Goal: Information Seeking & Learning: Understand process/instructions

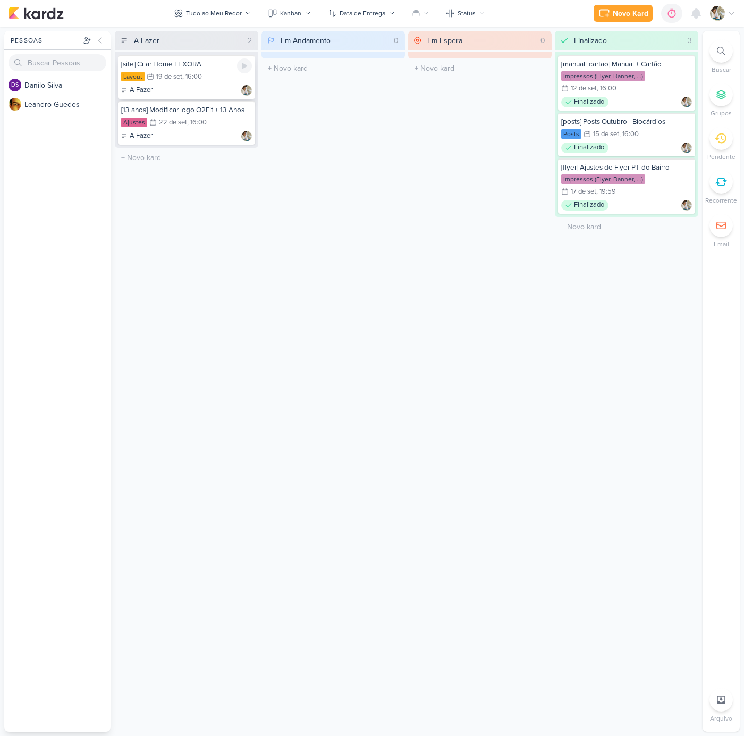
click at [208, 78] on div "Layout 19/9 [DATE] 16:00" at bounding box center [186, 77] width 131 height 12
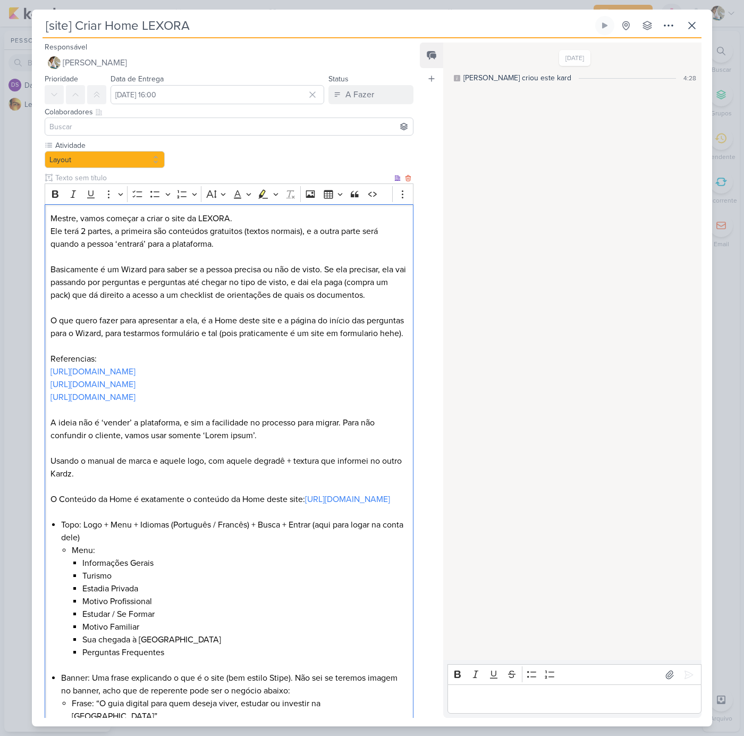
click at [149, 247] on p "Ele terá 2 partes, a primeira são conteúdos gratuitos (textos normais), e a out…" at bounding box center [229, 238] width 357 height 26
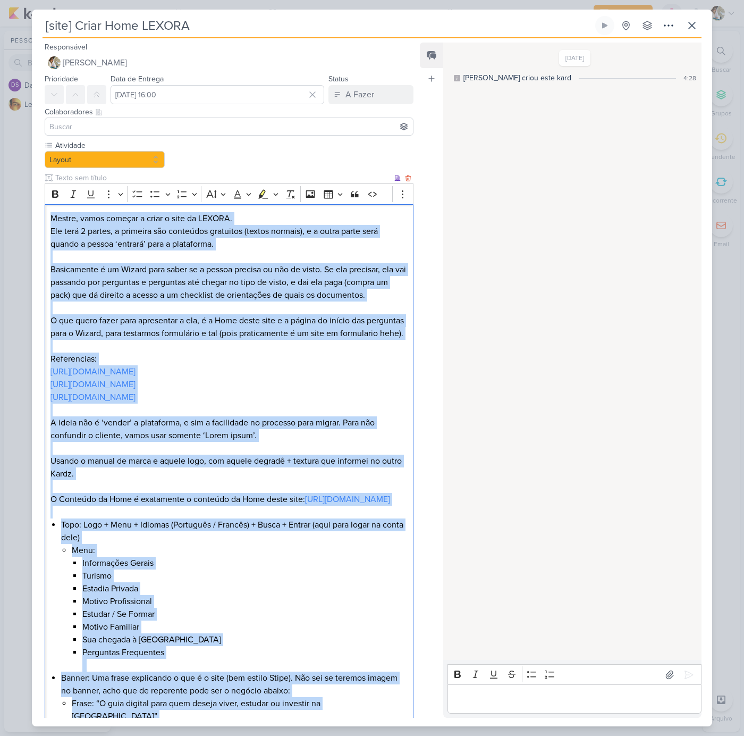
copy div "Loremi, dolor sitamet c adipi e sedd ei TEMPOR. Inc utla 6 etdolo, m aliquaen a…"
click at [272, 306] on p "Editor editing area: main" at bounding box center [229, 307] width 357 height 13
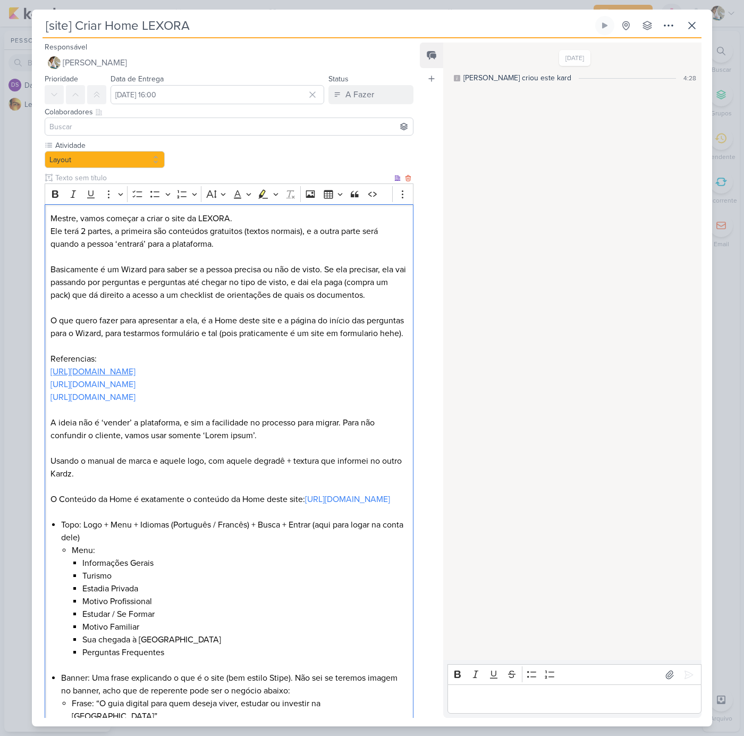
click at [114, 377] on link "[URL][DOMAIN_NAME]" at bounding box center [93, 371] width 85 height 11
click at [96, 390] on link "[URL][DOMAIN_NAME]" at bounding box center [93, 384] width 85 height 11
click at [115, 402] on link "[URL][DOMAIN_NAME]" at bounding box center [93, 397] width 85 height 11
click at [178, 442] on p "A ideia não é ‘vender’ a plataforma, e sim a facilidade no processo para migrar…" at bounding box center [229, 429] width 357 height 26
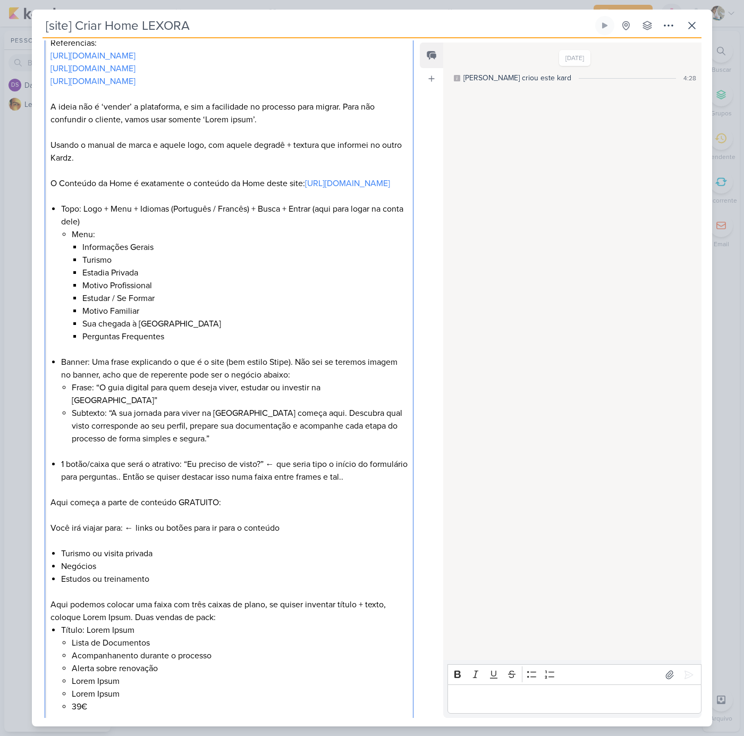
scroll to position [351, 0]
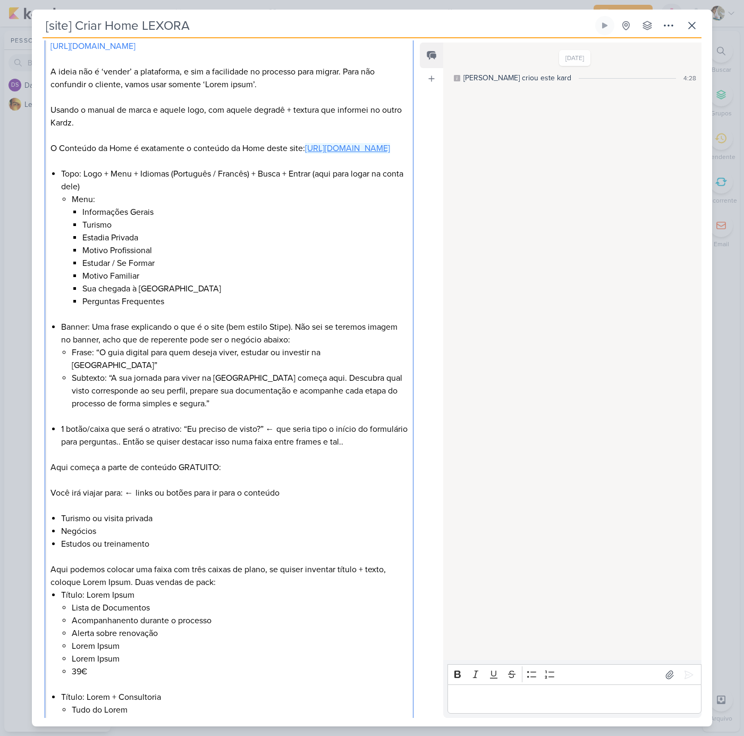
click at [321, 154] on link "[URL][DOMAIN_NAME]" at bounding box center [347, 148] width 85 height 11
drag, startPoint x: 273, startPoint y: 170, endPoint x: 119, endPoint y: 301, distance: 202.2
click at [310, 155] on p "O Conteúdo da Home é exatamente o conteúdo da Home deste site: [URL][DOMAIN_NAM…" at bounding box center [229, 148] width 357 height 13
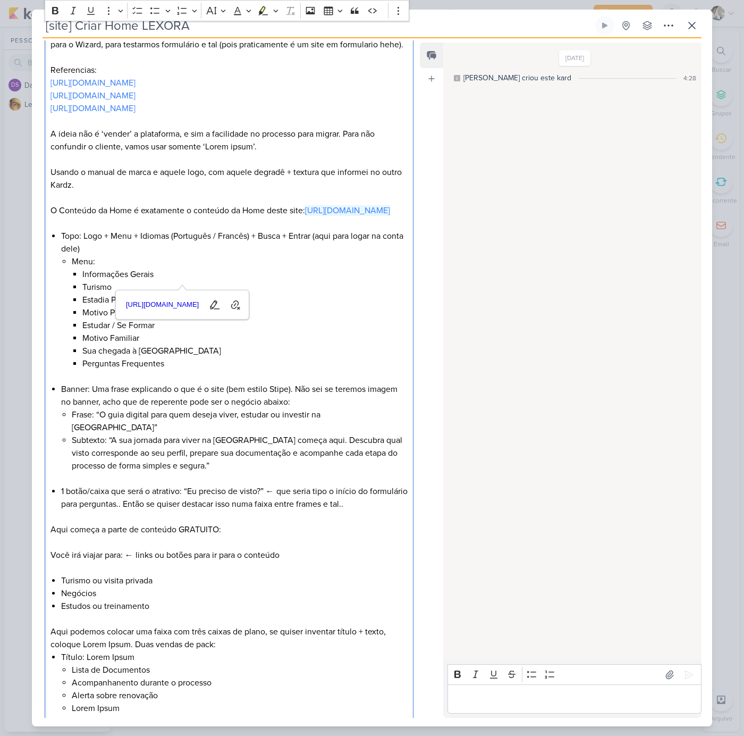
scroll to position [246, 0]
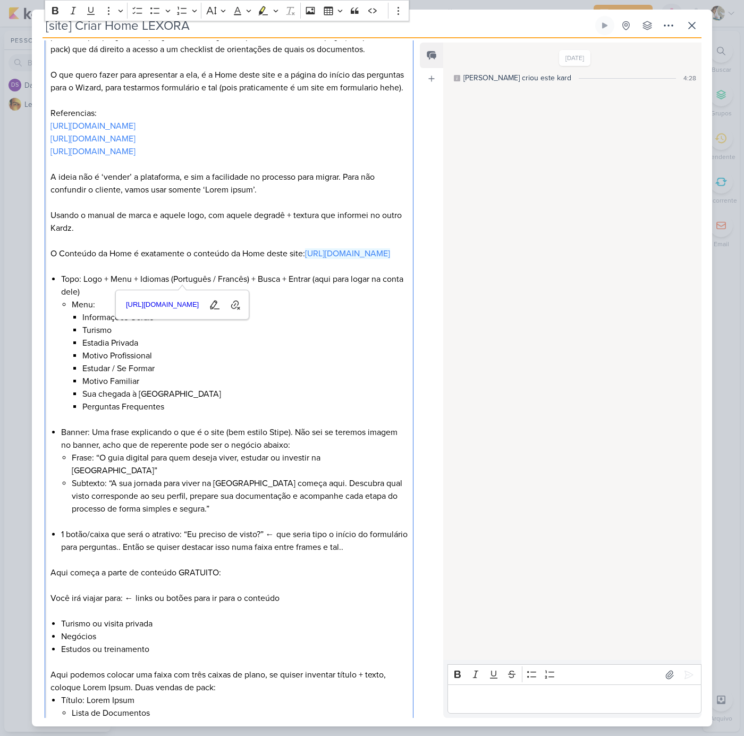
click at [196, 349] on li "Estadia Privada" at bounding box center [244, 342] width 325 height 13
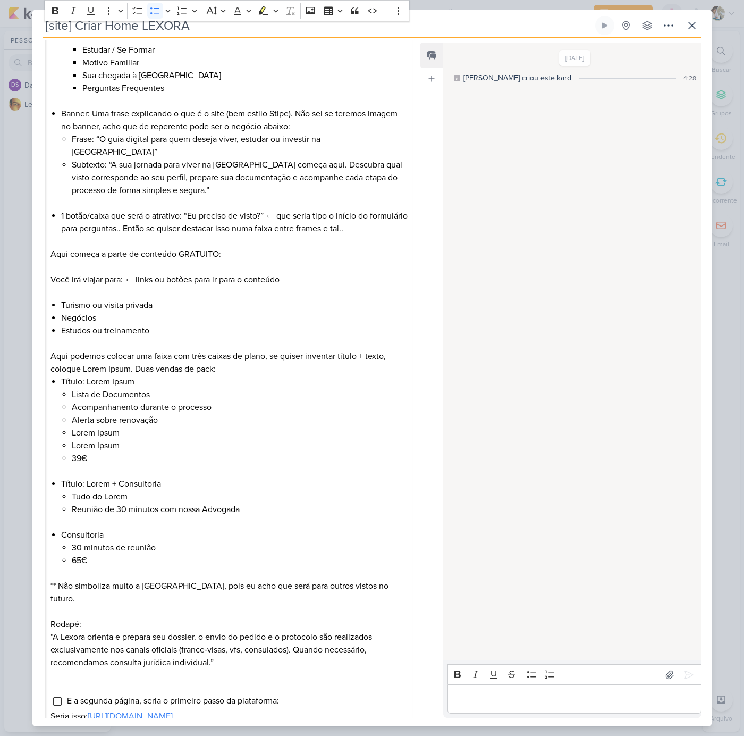
scroll to position [701, 0]
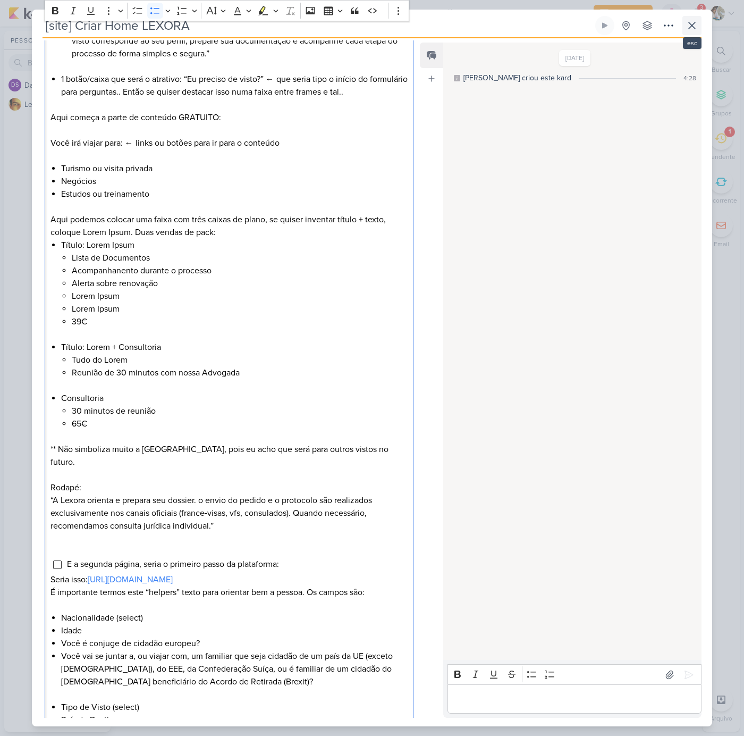
click at [686, 24] on icon at bounding box center [692, 25] width 13 height 13
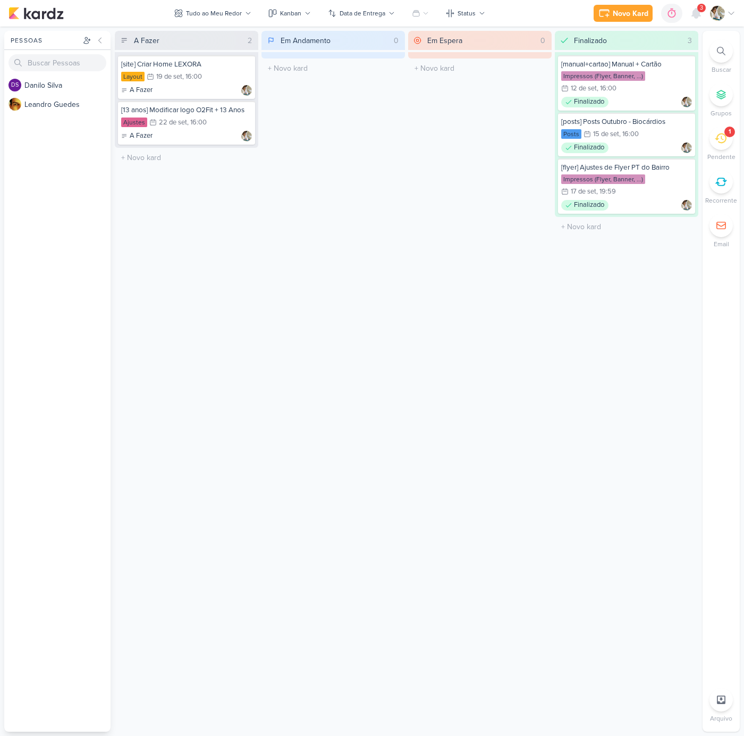
click at [719, 137] on icon at bounding box center [721, 138] width 12 height 12
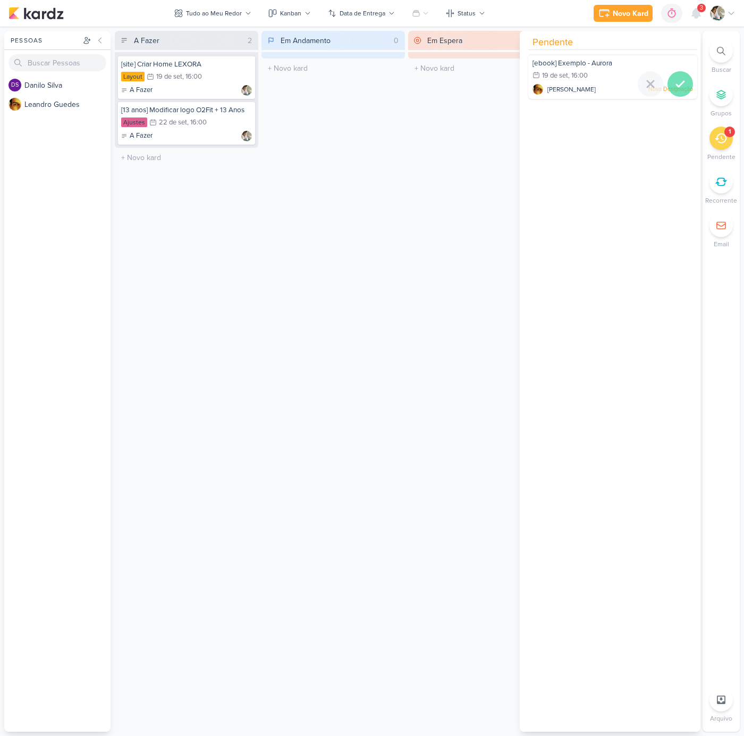
click at [682, 79] on icon at bounding box center [680, 84] width 13 height 13
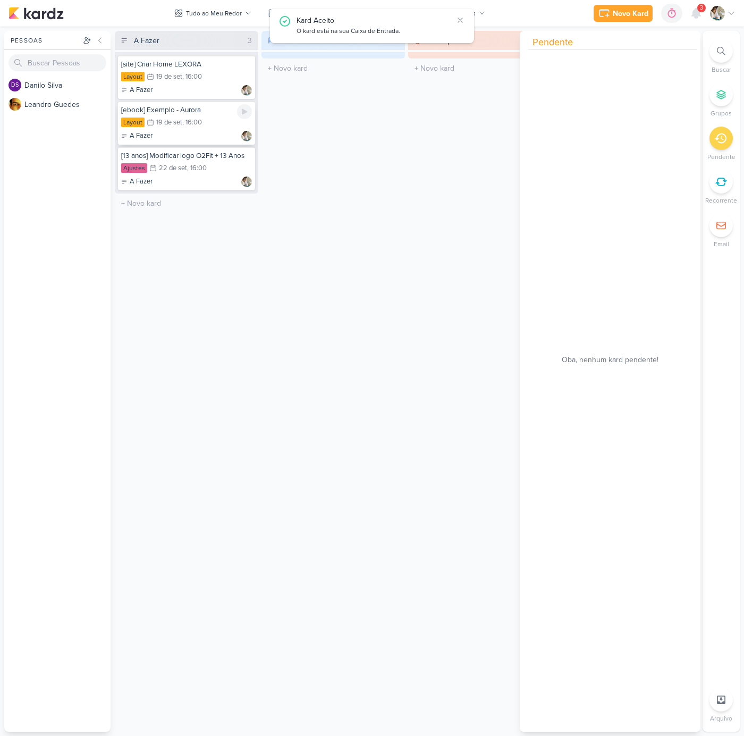
click at [214, 124] on div "Layout 19/9 [DATE] 16:00" at bounding box center [186, 123] width 131 height 12
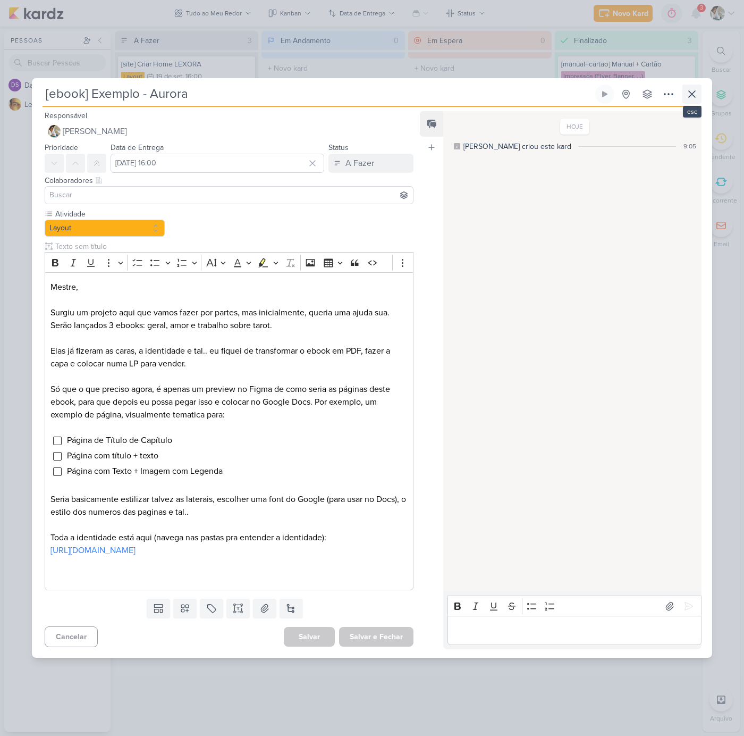
click at [696, 96] on icon at bounding box center [692, 94] width 13 height 13
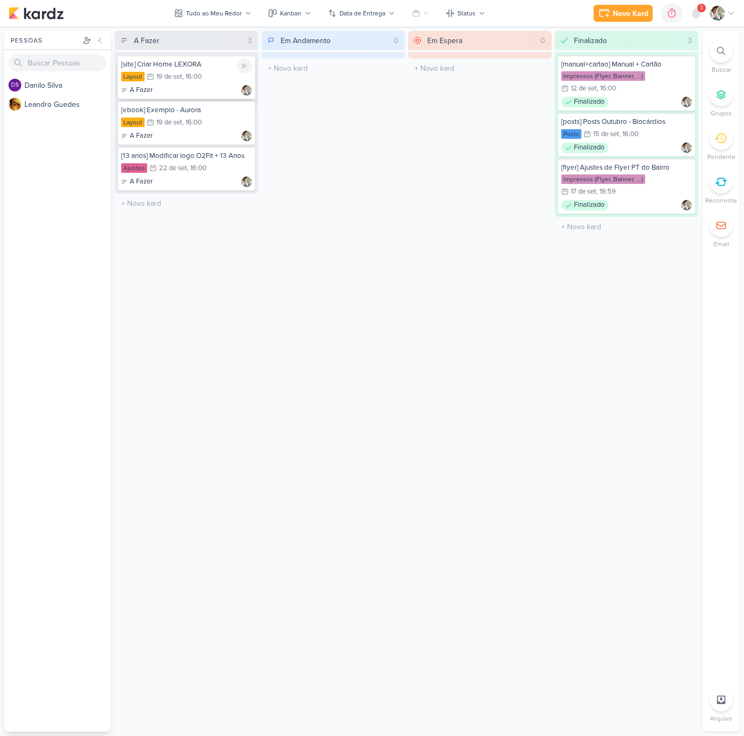
click at [198, 74] on div ", 16:00" at bounding box center [192, 76] width 20 height 7
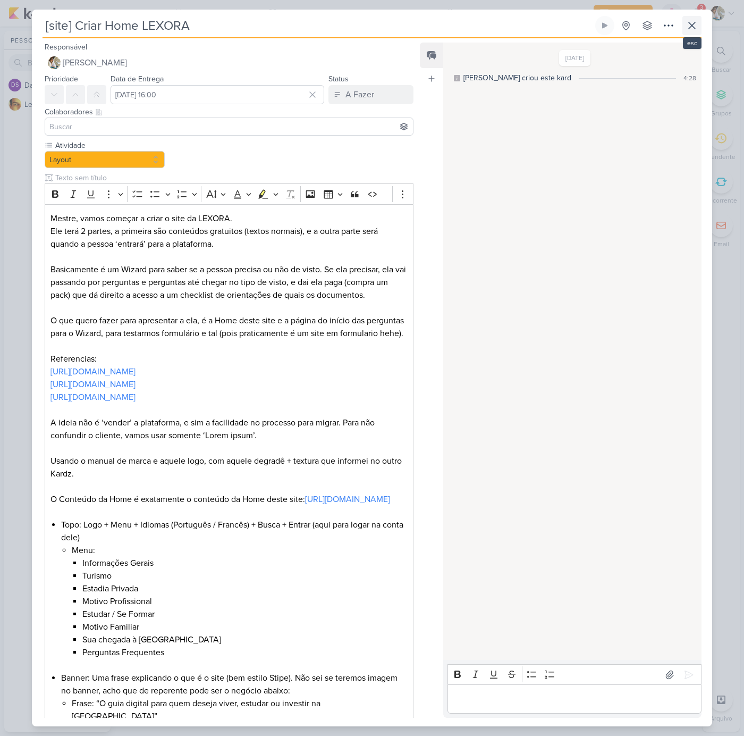
click at [692, 26] on icon at bounding box center [692, 25] width 6 height 6
